Goal: Task Accomplishment & Management: Manage account settings

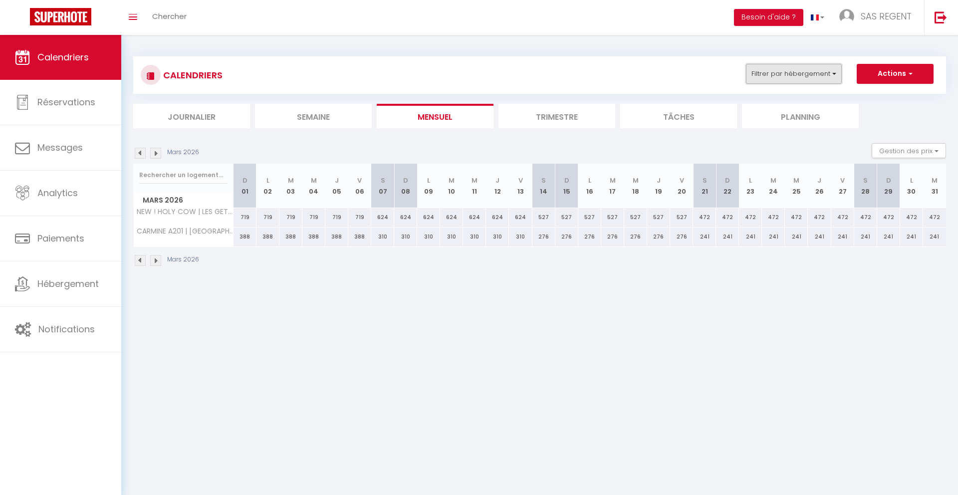
click at [822, 71] on button "Filtrer par hébergement" at bounding box center [794, 74] width 96 height 20
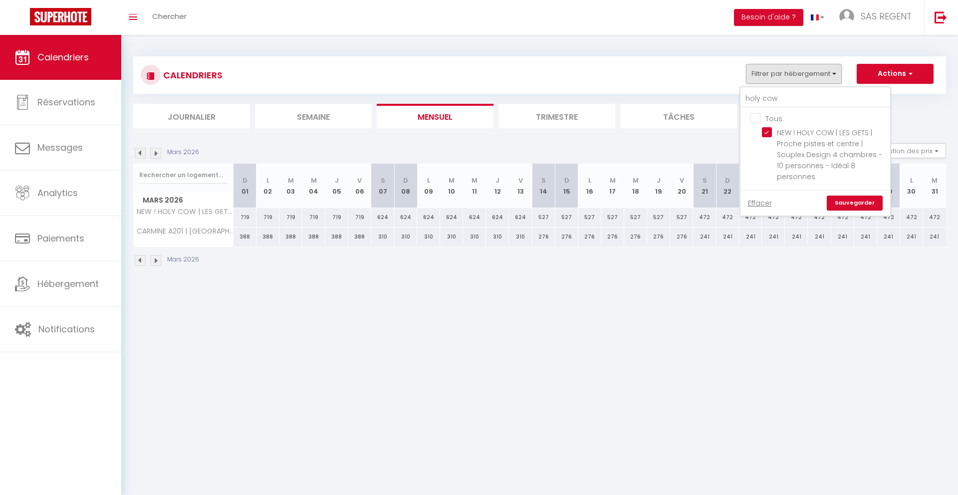
click at [769, 114] on input "Tous" at bounding box center [825, 118] width 150 height 10
checkbox input "true"
click at [781, 103] on input "holy cow" at bounding box center [815, 99] width 150 height 18
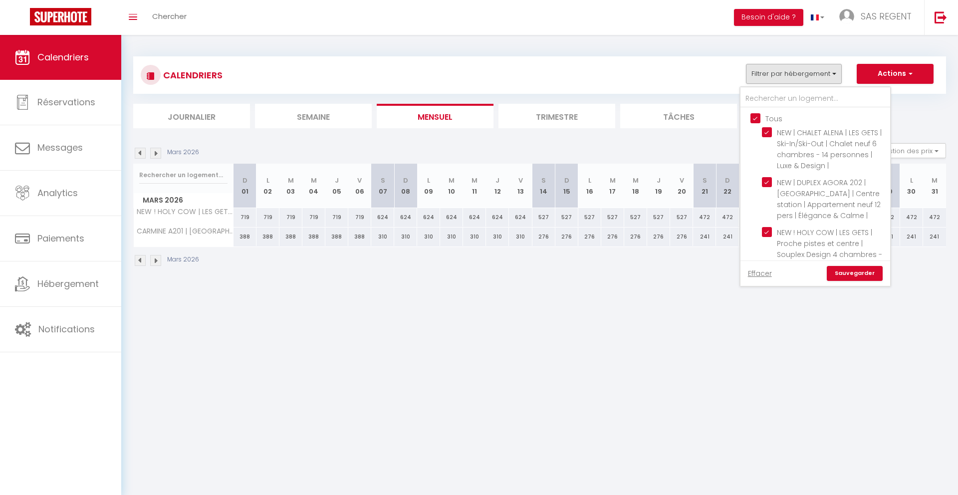
click at [754, 116] on input "Tous" at bounding box center [825, 118] width 150 height 10
checkbox input "false"
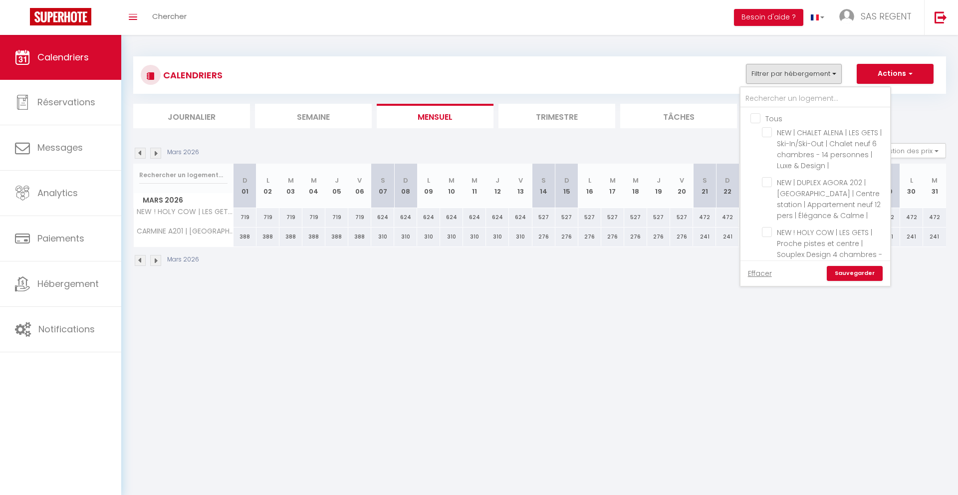
checkbox input "false"
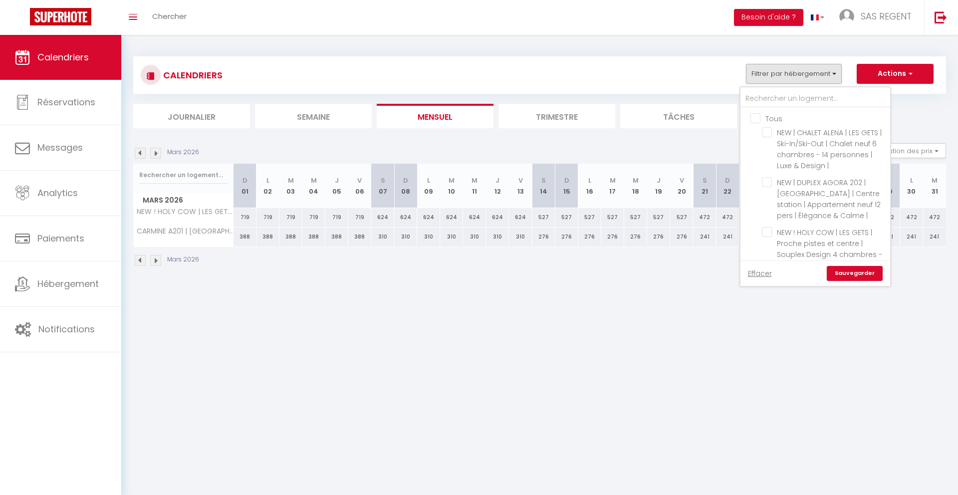
checkbox input "false"
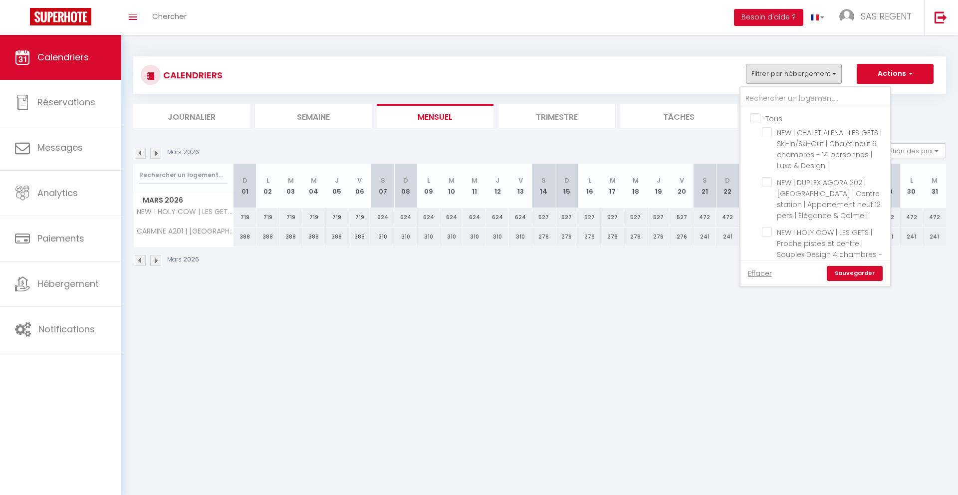
checkbox input "false"
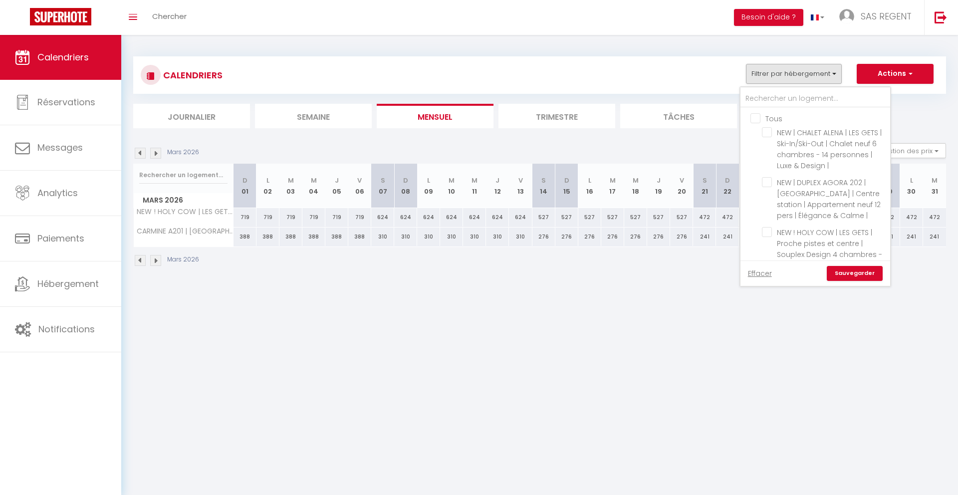
checkbox input "false"
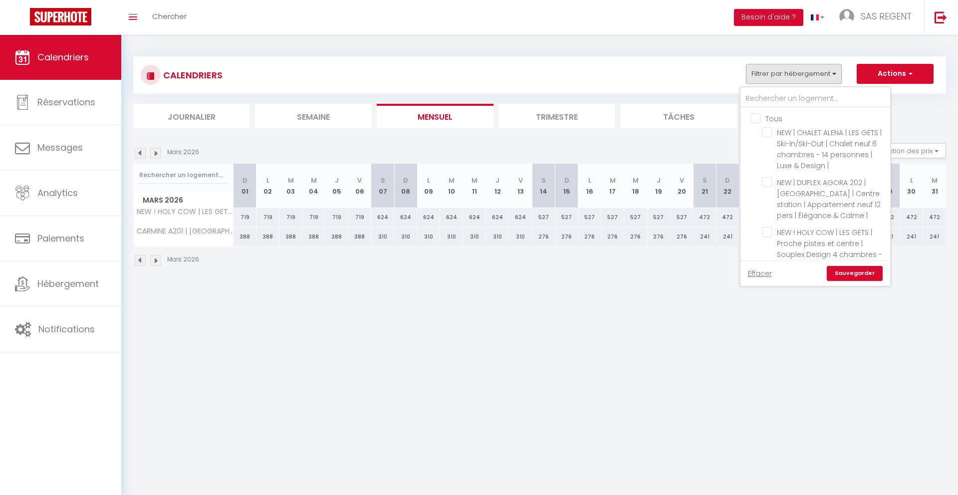
checkbox input "false"
click at [754, 116] on input "Tous" at bounding box center [825, 118] width 150 height 10
checkbox input "true"
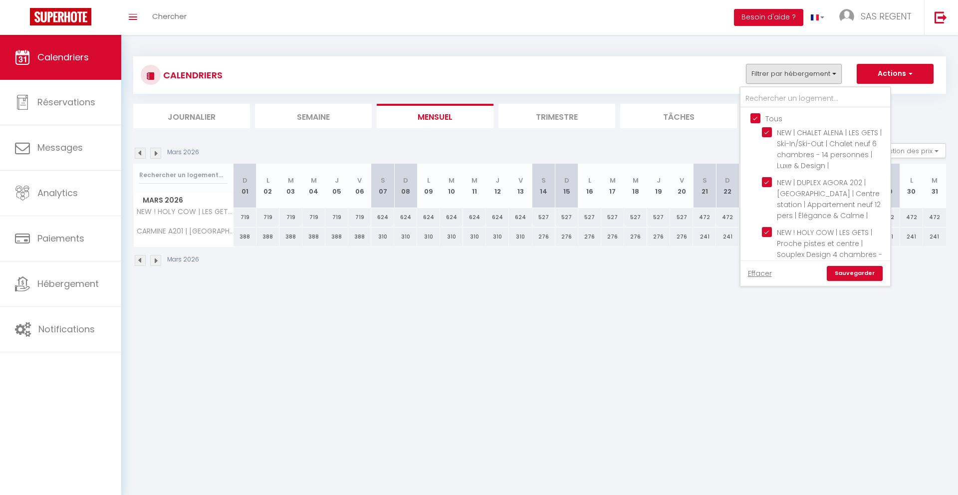
checkbox input "true"
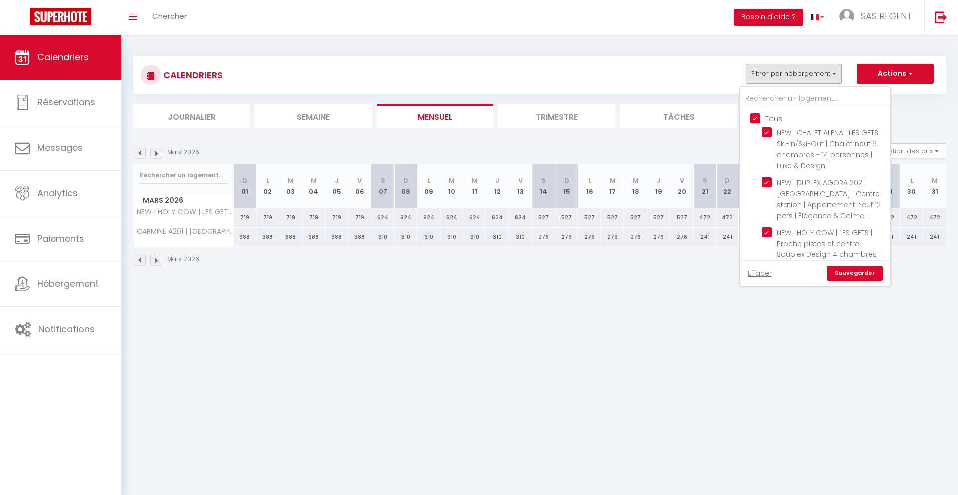
checkbox input "true"
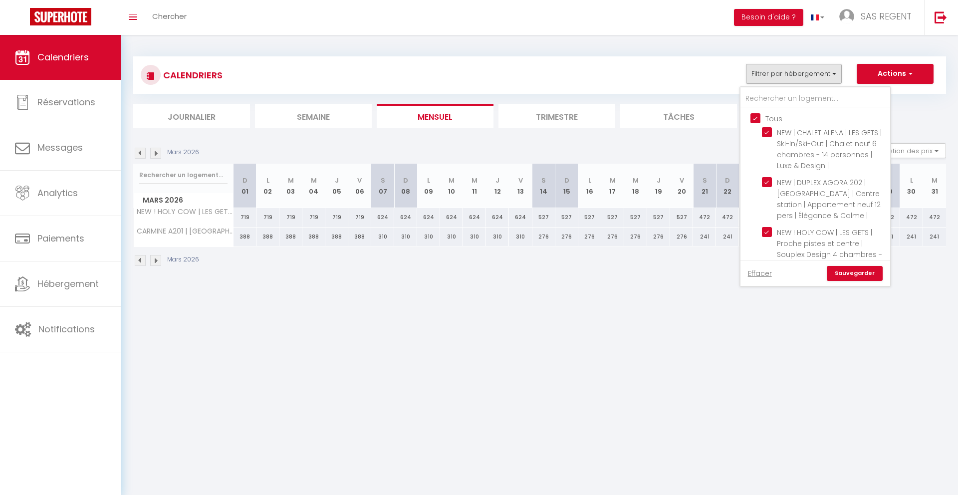
checkbox input "true"
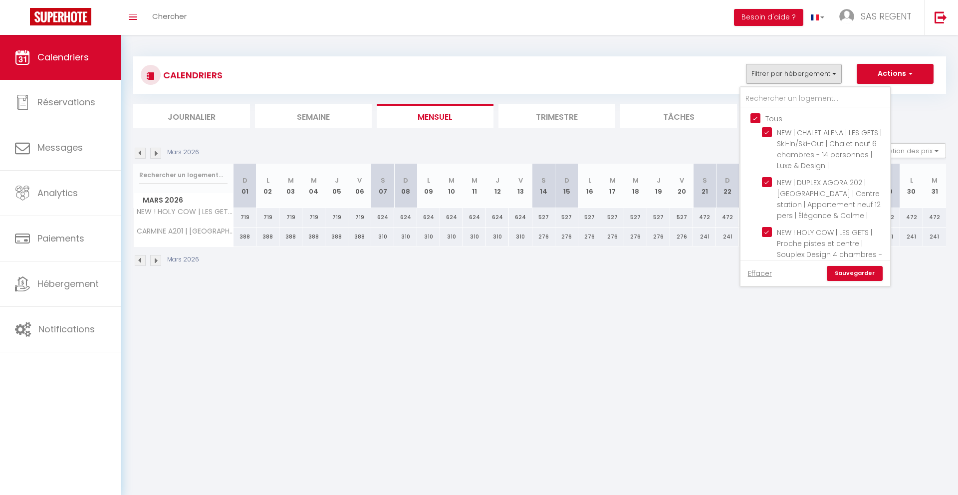
checkbox input "true"
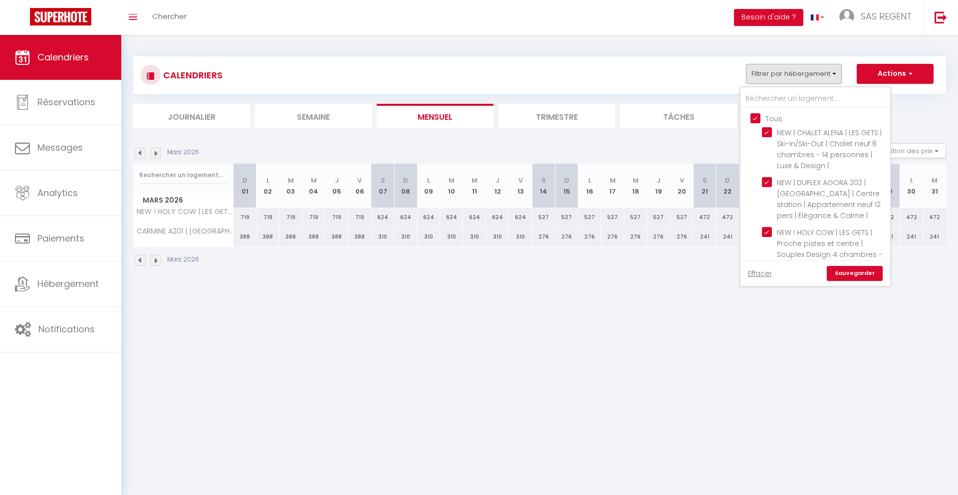
checkbox input "true"
click at [758, 102] on input "text" at bounding box center [815, 99] width 150 height 18
type input "oxalis"
click at [856, 270] on link "Sauvegarder" at bounding box center [855, 273] width 56 height 15
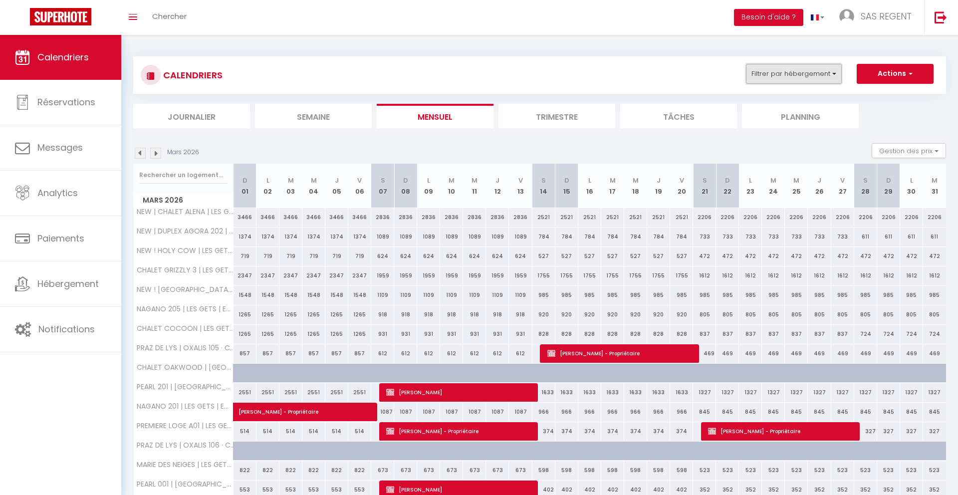
click at [825, 80] on button "Filtrer par hébergement" at bounding box center [794, 74] width 96 height 20
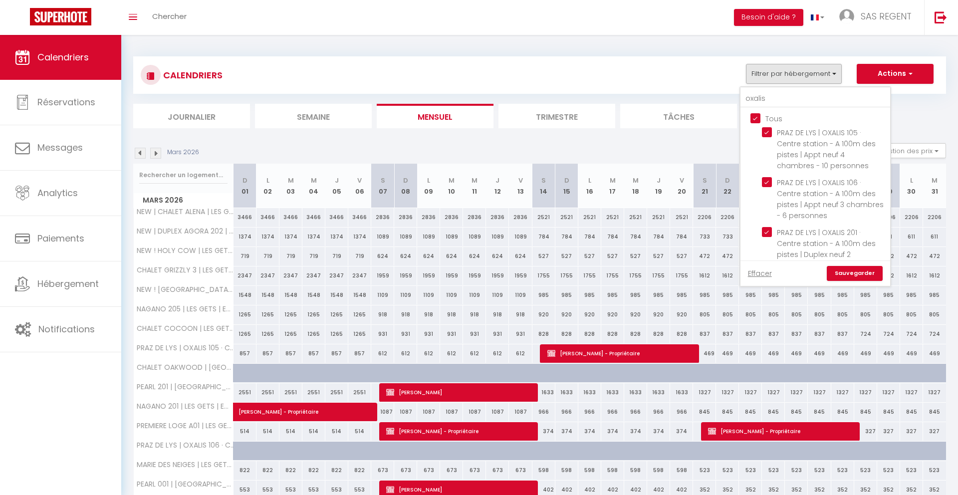
click at [769, 114] on input "Tous" at bounding box center [825, 118] width 150 height 10
checkbox input "false"
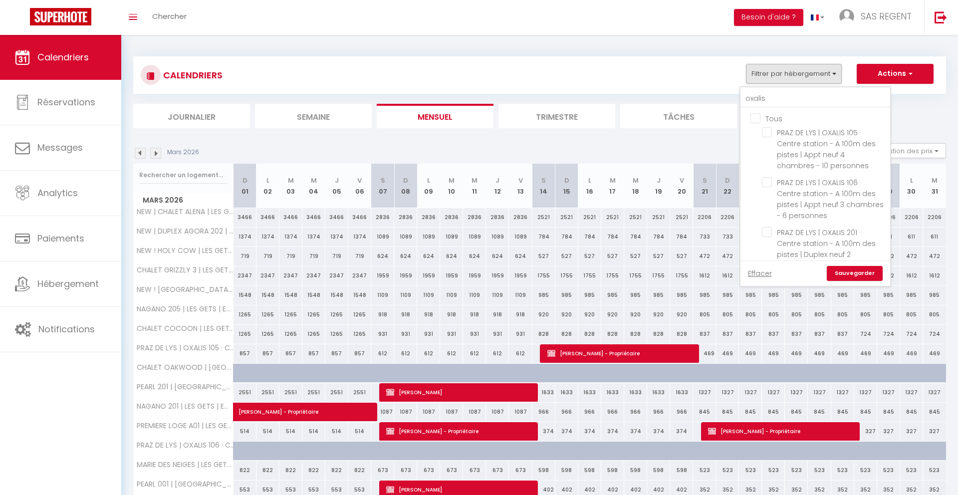
checkbox input "false"
click at [765, 127] on input "PRAZ DE LYS | OXALIS 105 · Centre station - A 100m des pistes | Appt neuf 4 cha…" at bounding box center [824, 132] width 125 height 10
checkbox input "true"
click at [765, 183] on input "PRAZ DE LYS | OXALIS 106 · Centre station - A 100m des pistes | Appt neuf 3 cha…" at bounding box center [824, 182] width 125 height 10
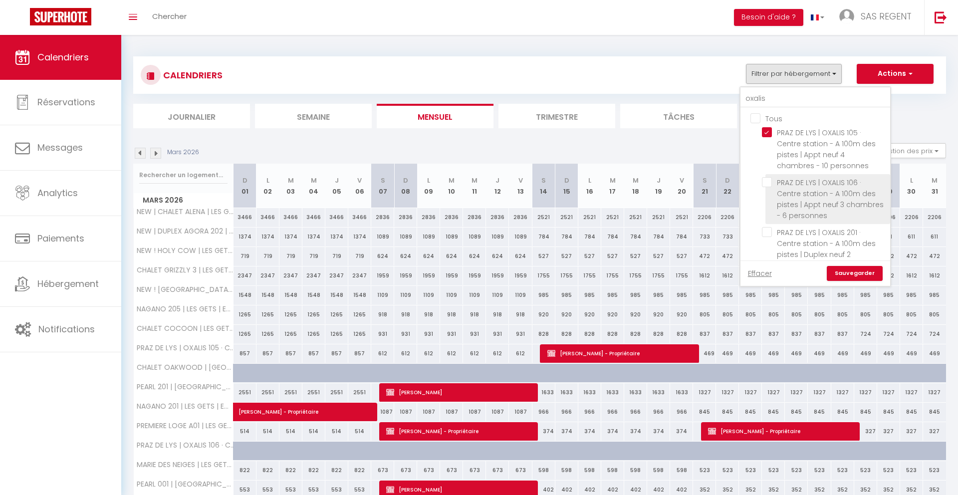
checkbox input "true"
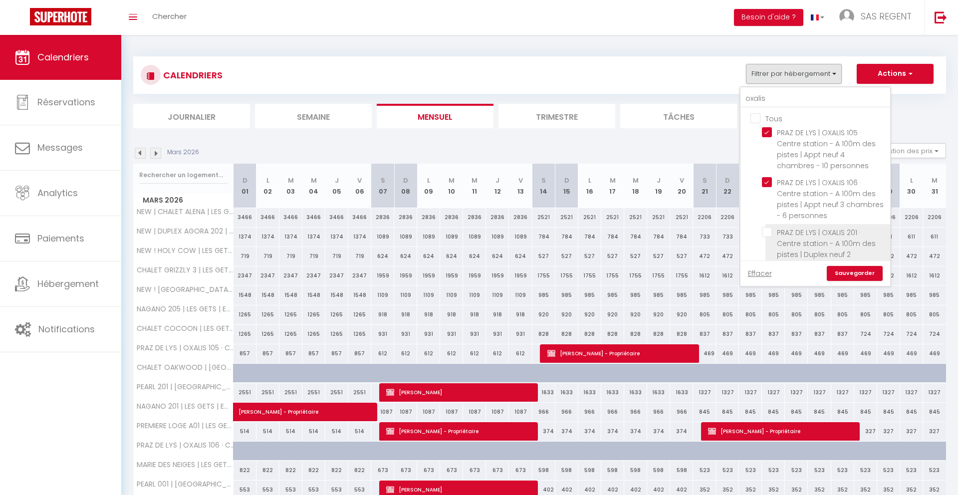
click at [764, 231] on input "PRAZ DE LYS | OXALIS 201 · Centre station - A 100m des pistes | Duplex neuf 2 c…" at bounding box center [824, 232] width 125 height 10
checkbox input "true"
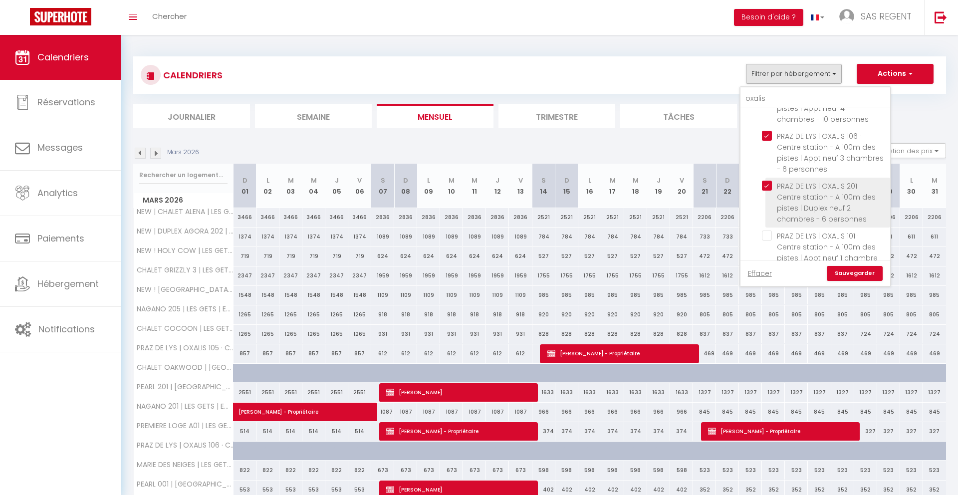
scroll to position [50, 0]
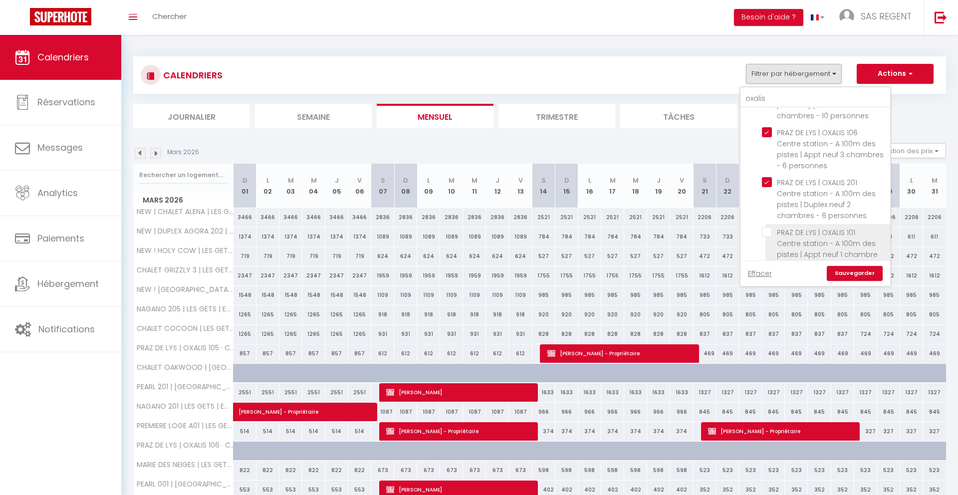
click at [769, 231] on input "PRAZ DE LYS | OXALIS 101 · Centre station - A 100m des pistes | Appt neuf 1 cha…" at bounding box center [824, 232] width 125 height 10
checkbox input "true"
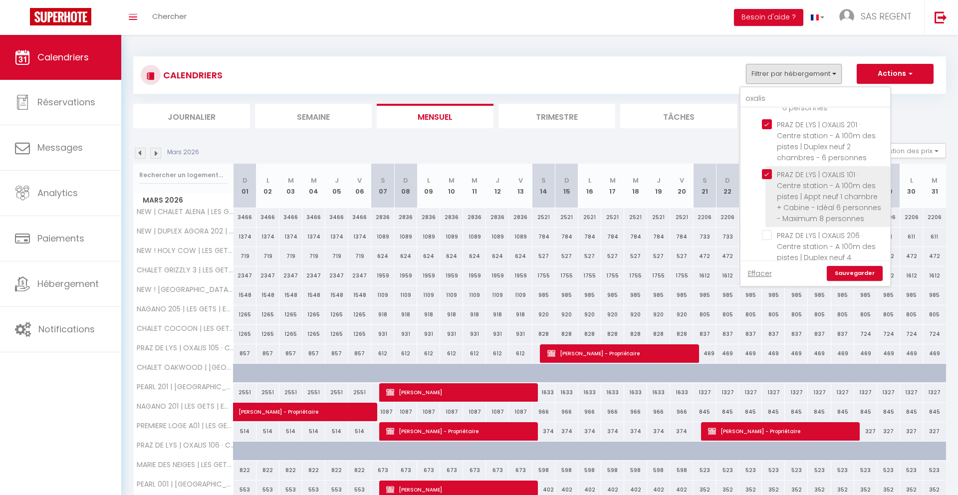
scroll to position [111, 0]
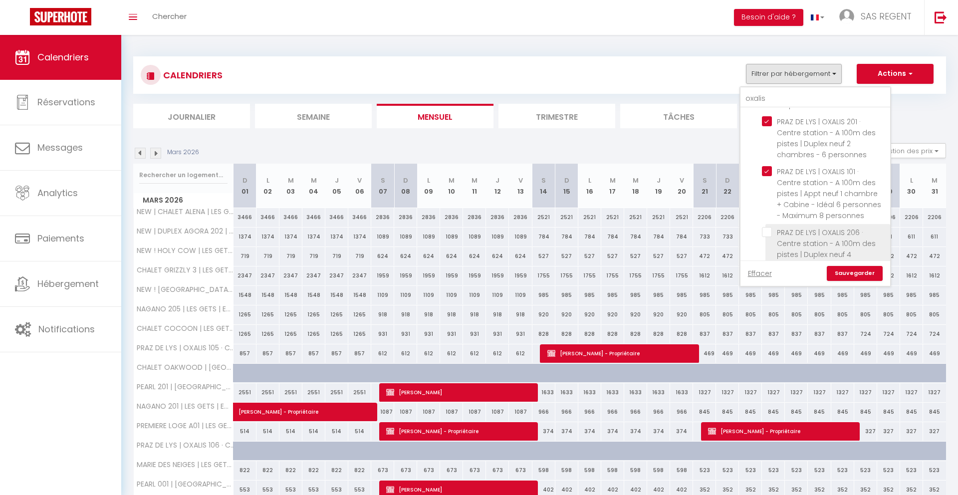
click at [767, 232] on input "PRAZ DE LYS | OXALIS 206 · Centre station - A 100m des pistes | Duplex neuf 4 c…" at bounding box center [824, 232] width 125 height 10
checkbox input "true"
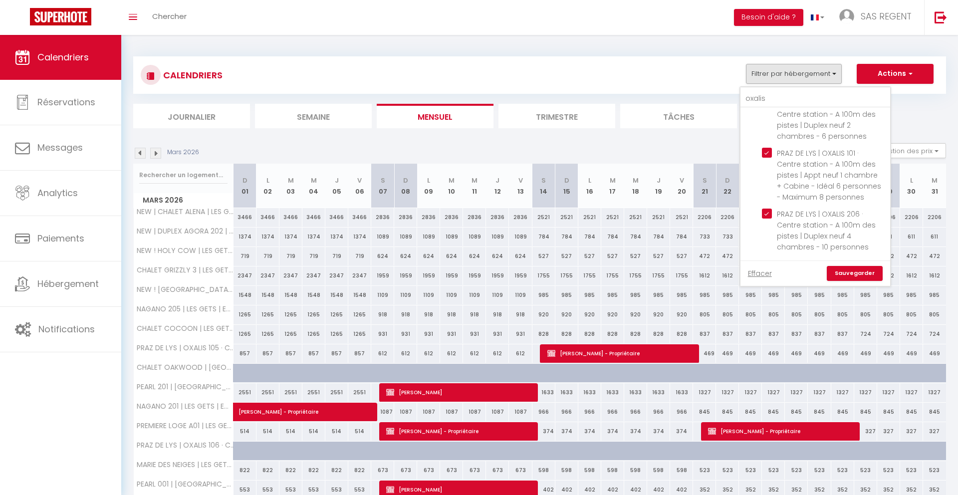
click at [840, 274] on link "Sauvegarder" at bounding box center [855, 273] width 56 height 15
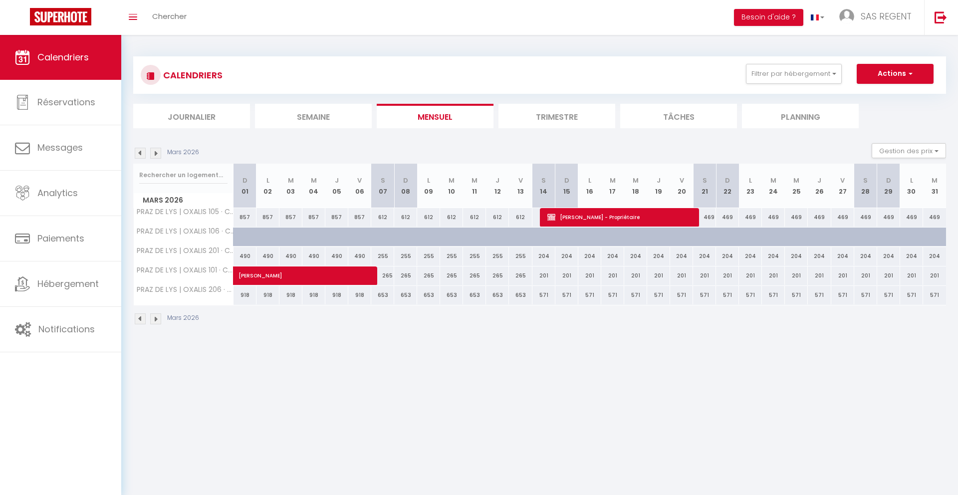
click at [139, 152] on img at bounding box center [140, 153] width 11 height 11
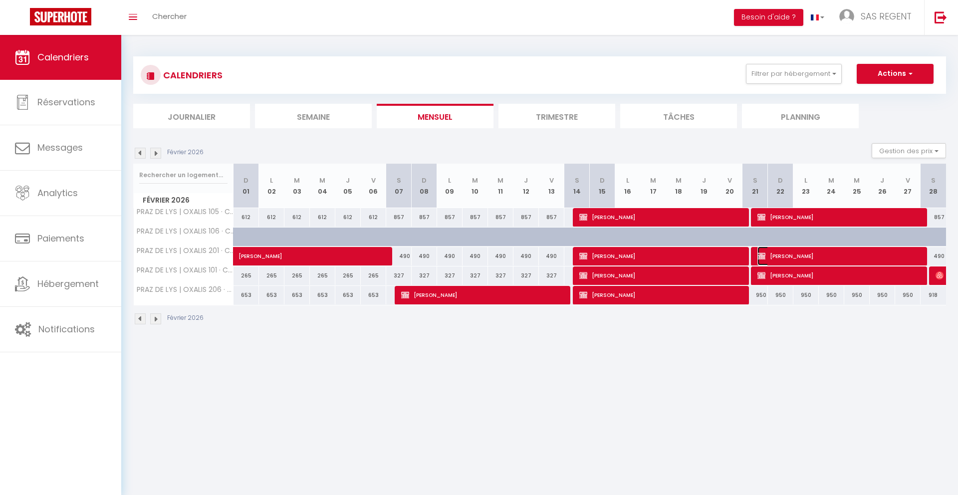
click at [761, 255] on img at bounding box center [761, 256] width 8 height 8
select select "34782"
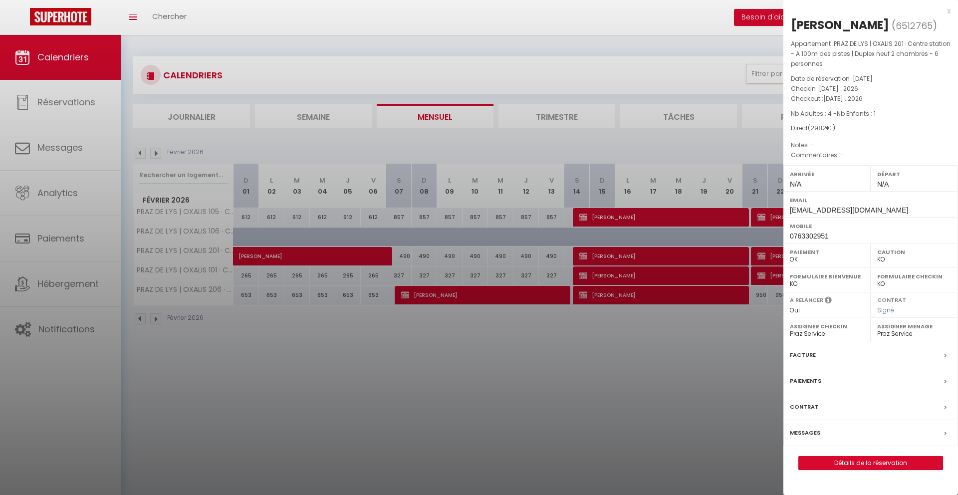
click at [947, 9] on div "x" at bounding box center [866, 11] width 167 height 12
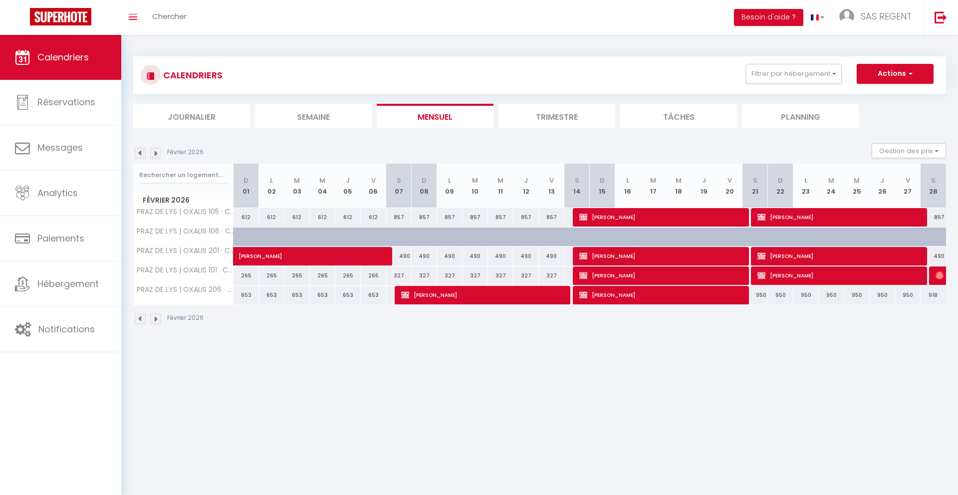
click at [141, 152] on img at bounding box center [140, 153] width 11 height 11
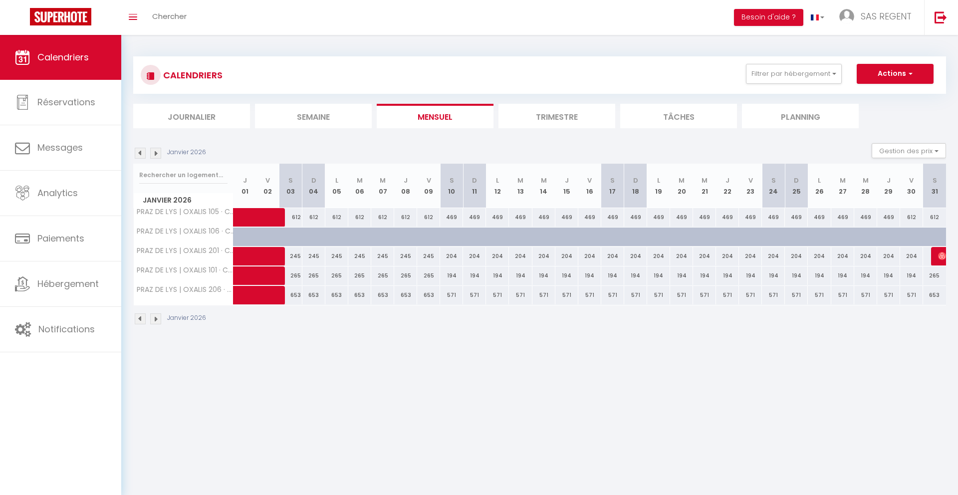
click at [142, 151] on img at bounding box center [140, 153] width 11 height 11
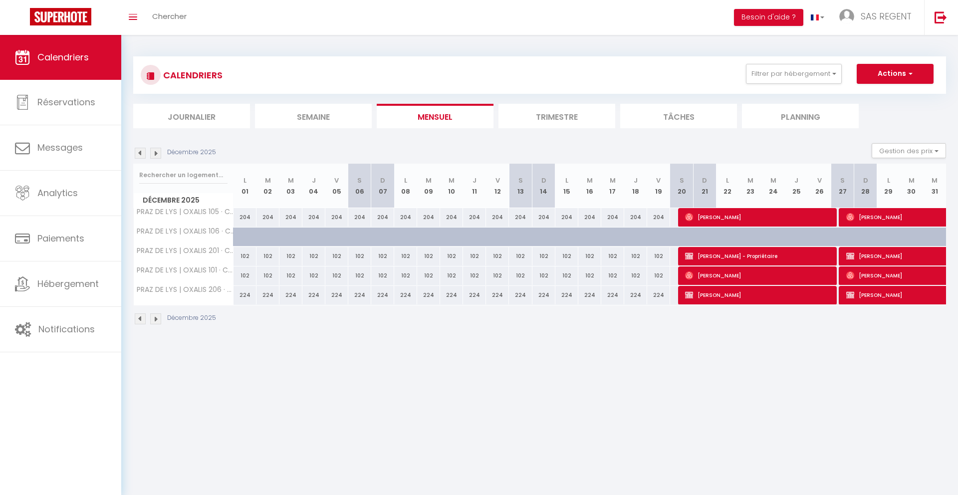
click at [155, 156] on img at bounding box center [155, 153] width 11 height 11
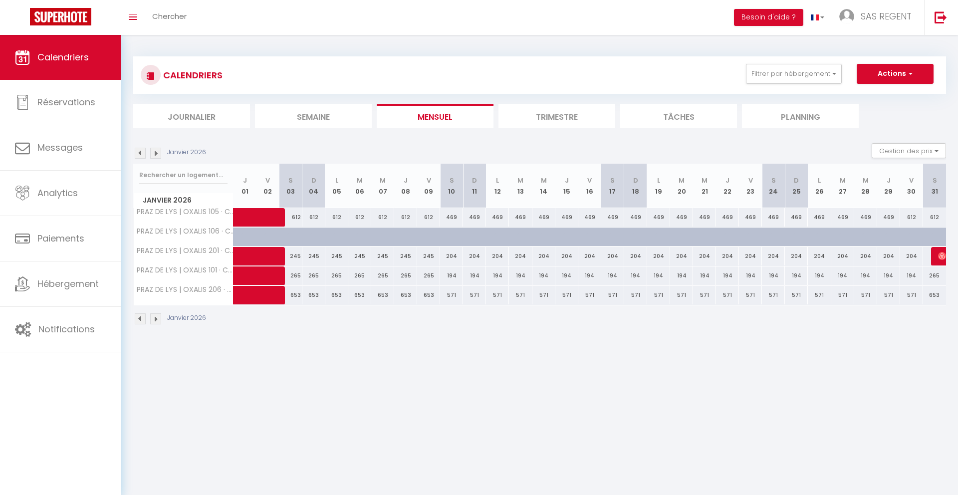
click at [156, 155] on img at bounding box center [155, 153] width 11 height 11
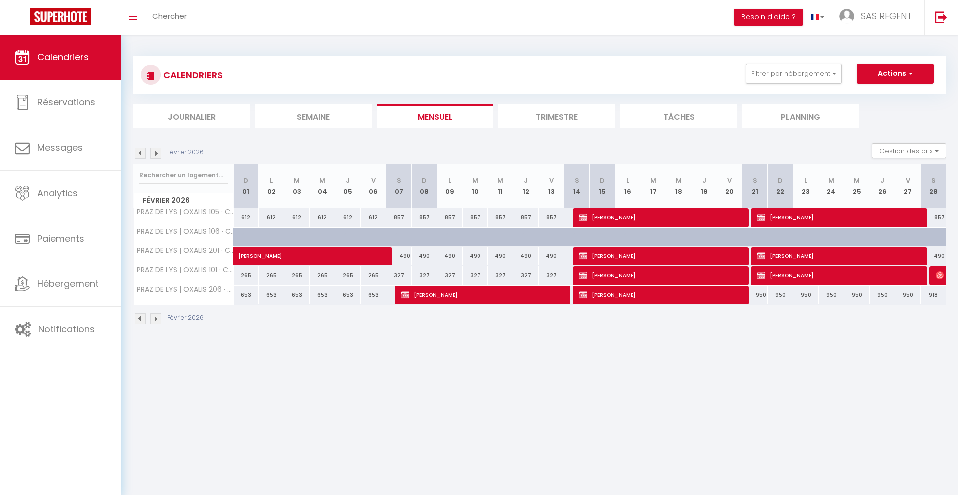
click at [156, 153] on img at bounding box center [155, 153] width 11 height 11
